Goal: Find specific page/section: Find specific page/section

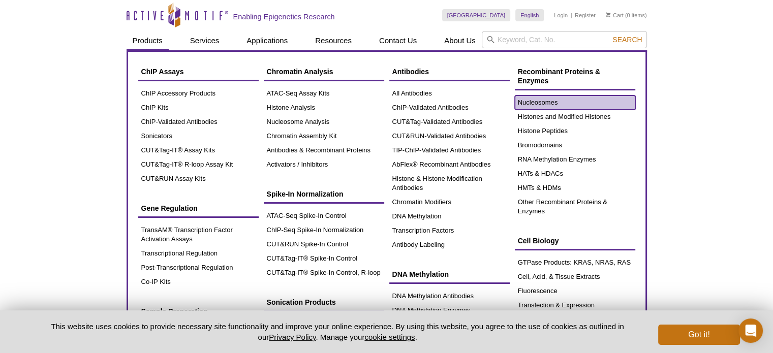
click at [531, 101] on link "Nucleosomes" at bounding box center [575, 103] width 120 height 14
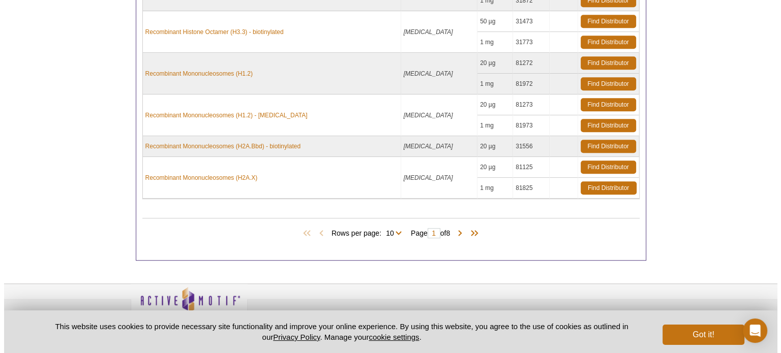
scroll to position [698, 0]
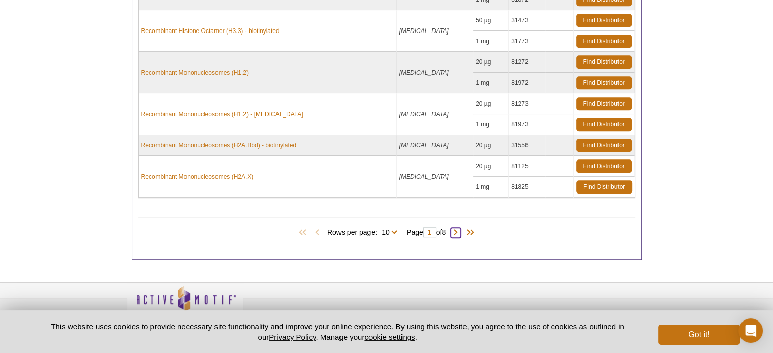
click at [461, 228] on span at bounding box center [456, 233] width 10 height 10
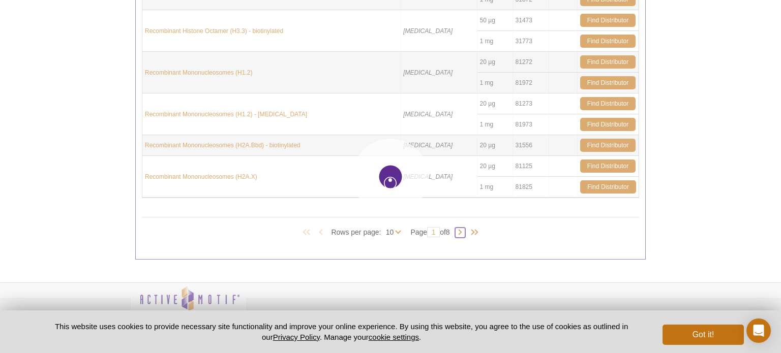
type input "2"
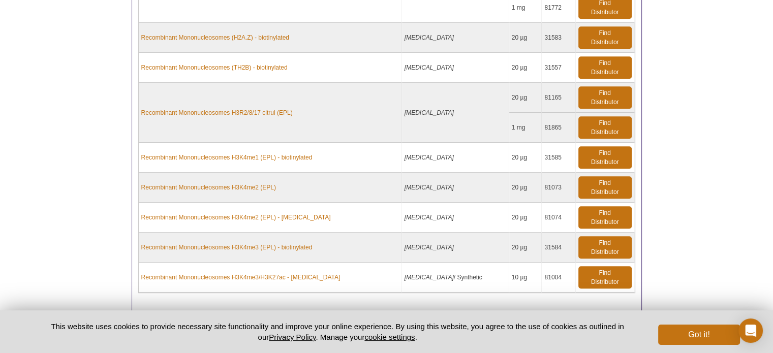
scroll to position [0, 0]
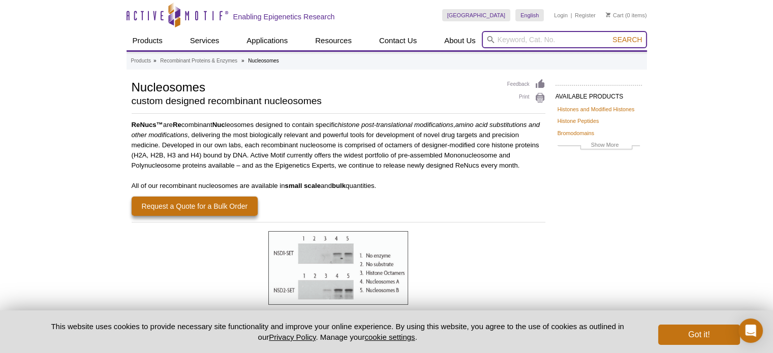
click at [549, 43] on input "search" at bounding box center [564, 39] width 165 height 17
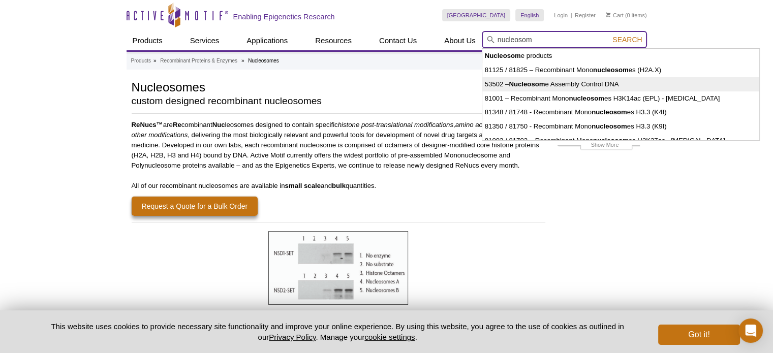
type input "53502 – Nucleosome Assembly Control DNA"
